Goal: Complete application form: Complete application form

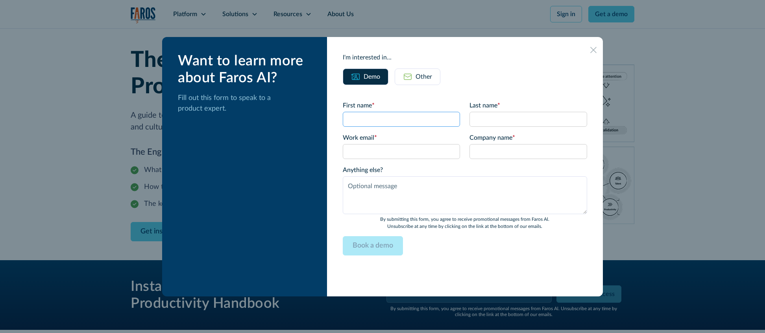
click at [396, 115] on input "First name *" at bounding box center [402, 119] width 118 height 15
type input "[PERSON_NAME]"
type input "Testing"
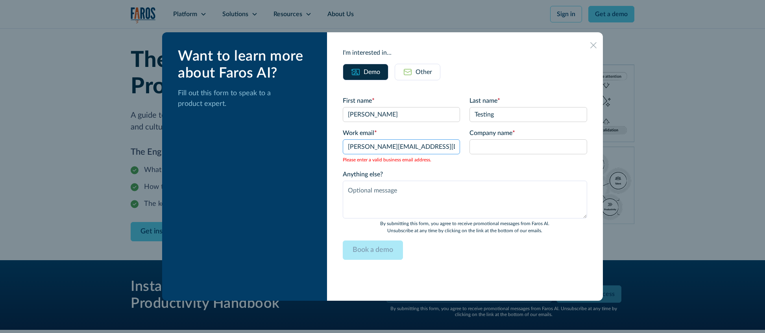
type input "[PERSON_NAME][EMAIL_ADDRESS][DOMAIN_NAME]"
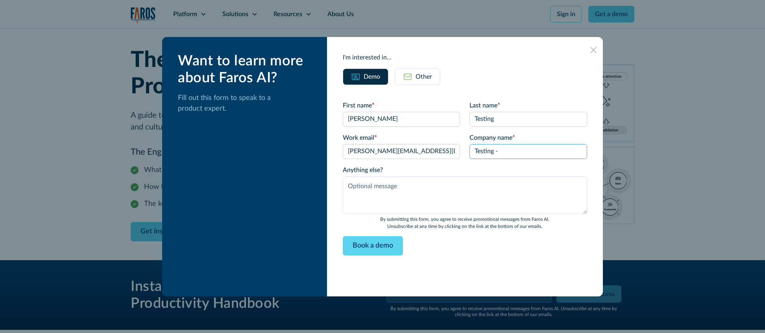
type input "Testing - Company Name"
click at [443, 186] on textarea "Anything else?" at bounding box center [465, 195] width 244 height 38
type textarea "Test"
click at [296, 235] on div "Want to learn more about Faros AI? Fill out this form to speak to a product exp…" at bounding box center [244, 166] width 165 height 259
click at [387, 249] on input "Book a demo" at bounding box center [373, 245] width 60 height 19
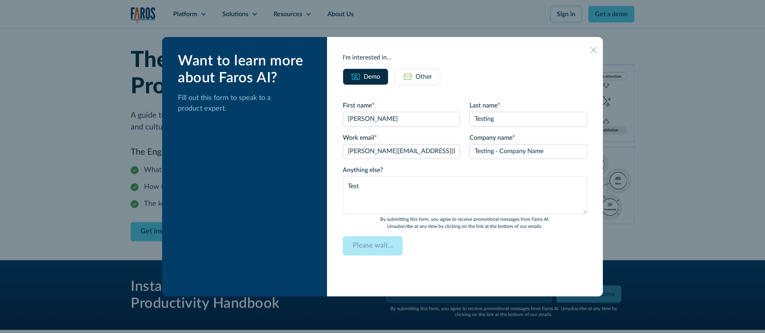
type input "Book a demo"
